Goal: Complete application form

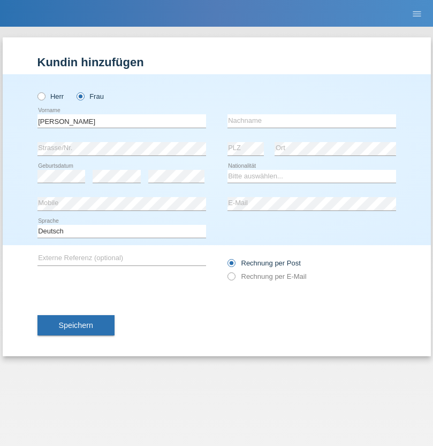
type input "[PERSON_NAME]"
click at [311, 121] on input "text" at bounding box center [311, 120] width 168 height 13
type input "Dimitrijevic"
select select "CH"
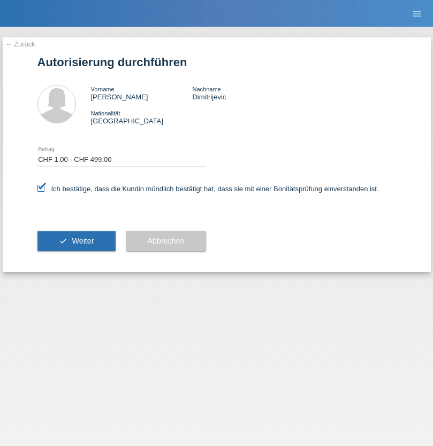
select select "1"
click at [76, 241] on span "Weiter" at bounding box center [83, 241] width 22 height 9
